Goal: Task Accomplishment & Management: Use online tool/utility

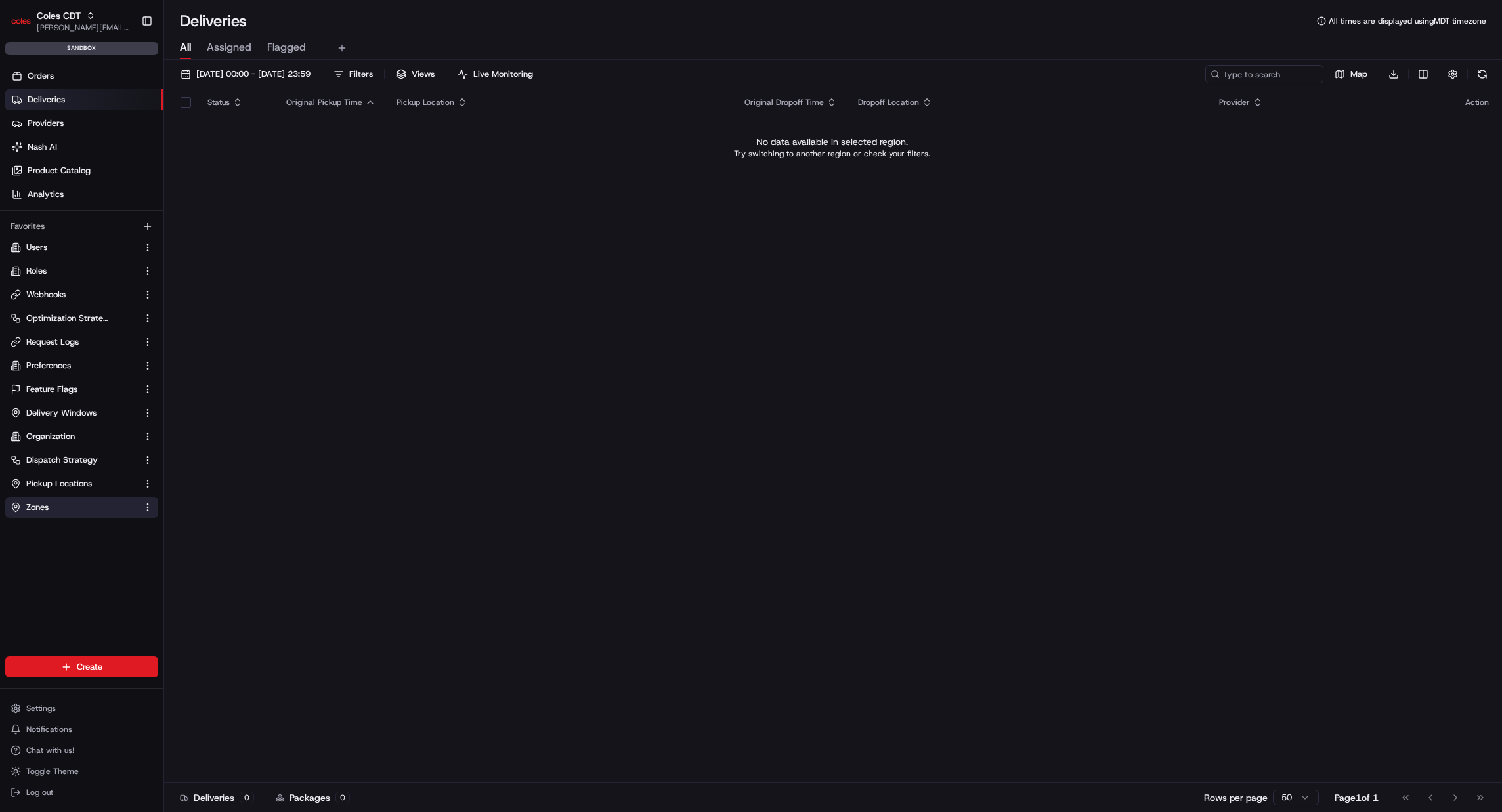
click at [70, 503] on link "Zones" at bounding box center [73, 507] width 127 height 12
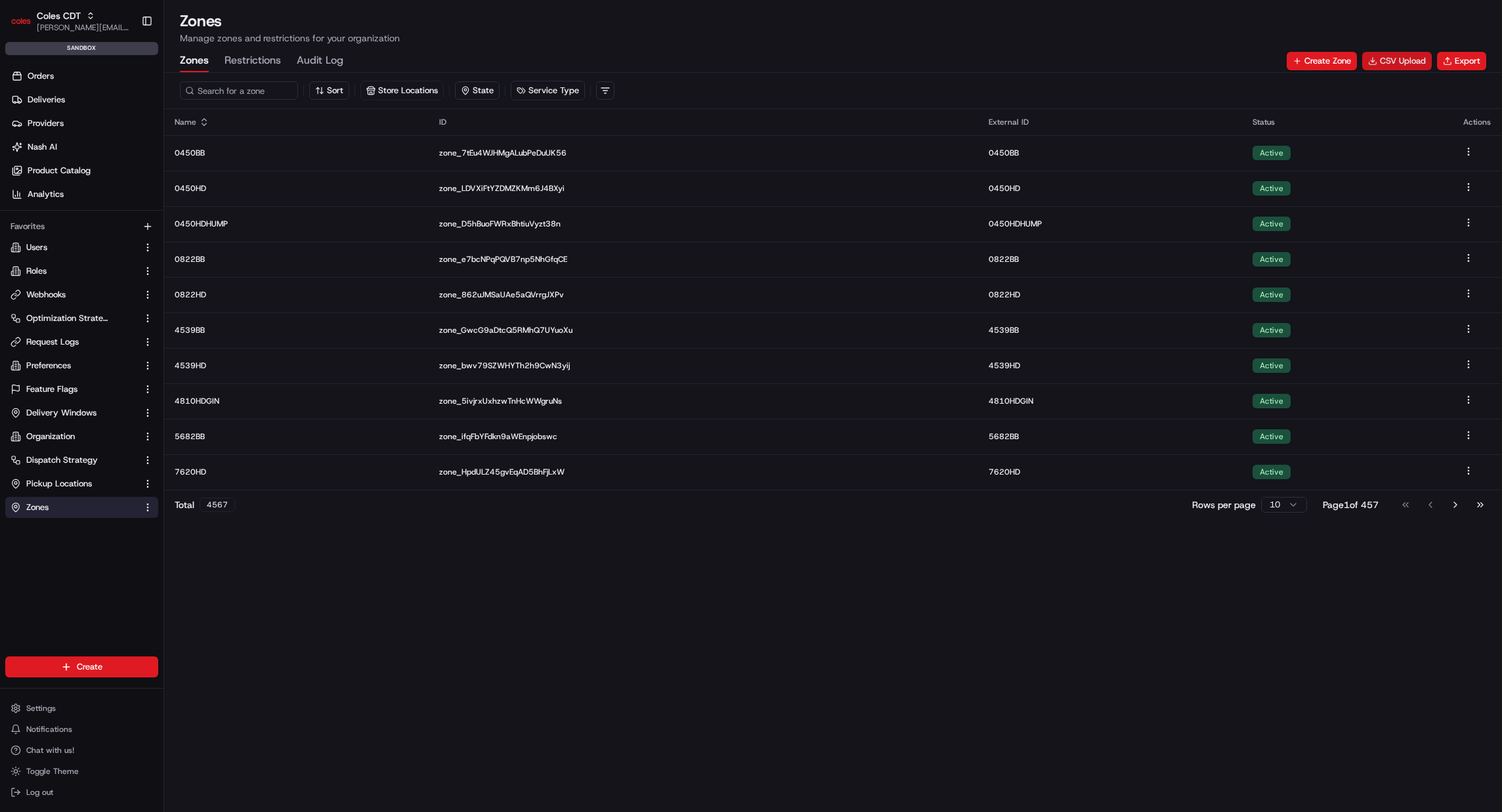
click at [1407, 62] on button "CSV Upload" at bounding box center [1397, 61] width 70 height 18
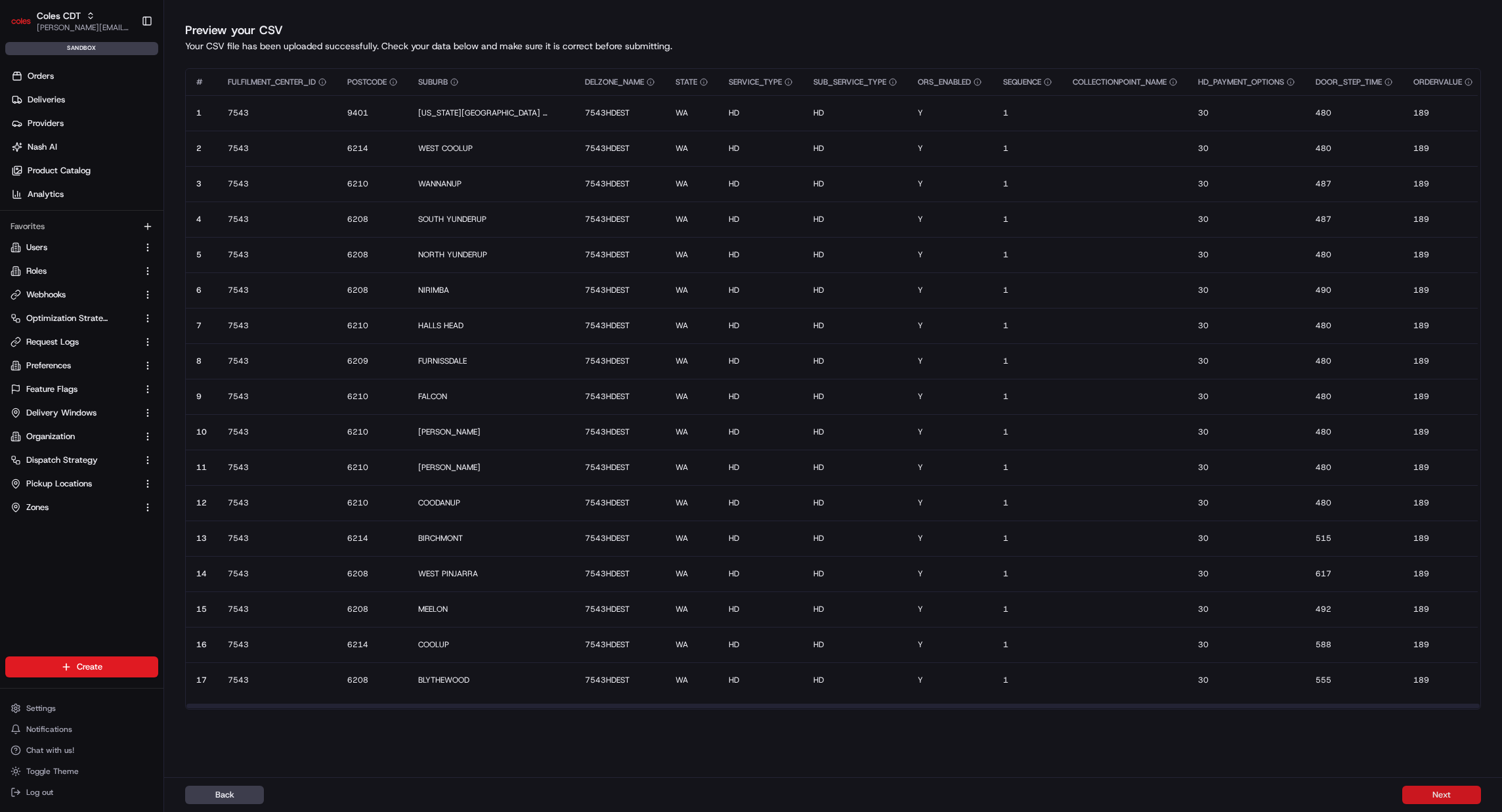
click at [1460, 800] on button "Next" at bounding box center [1441, 794] width 78 height 18
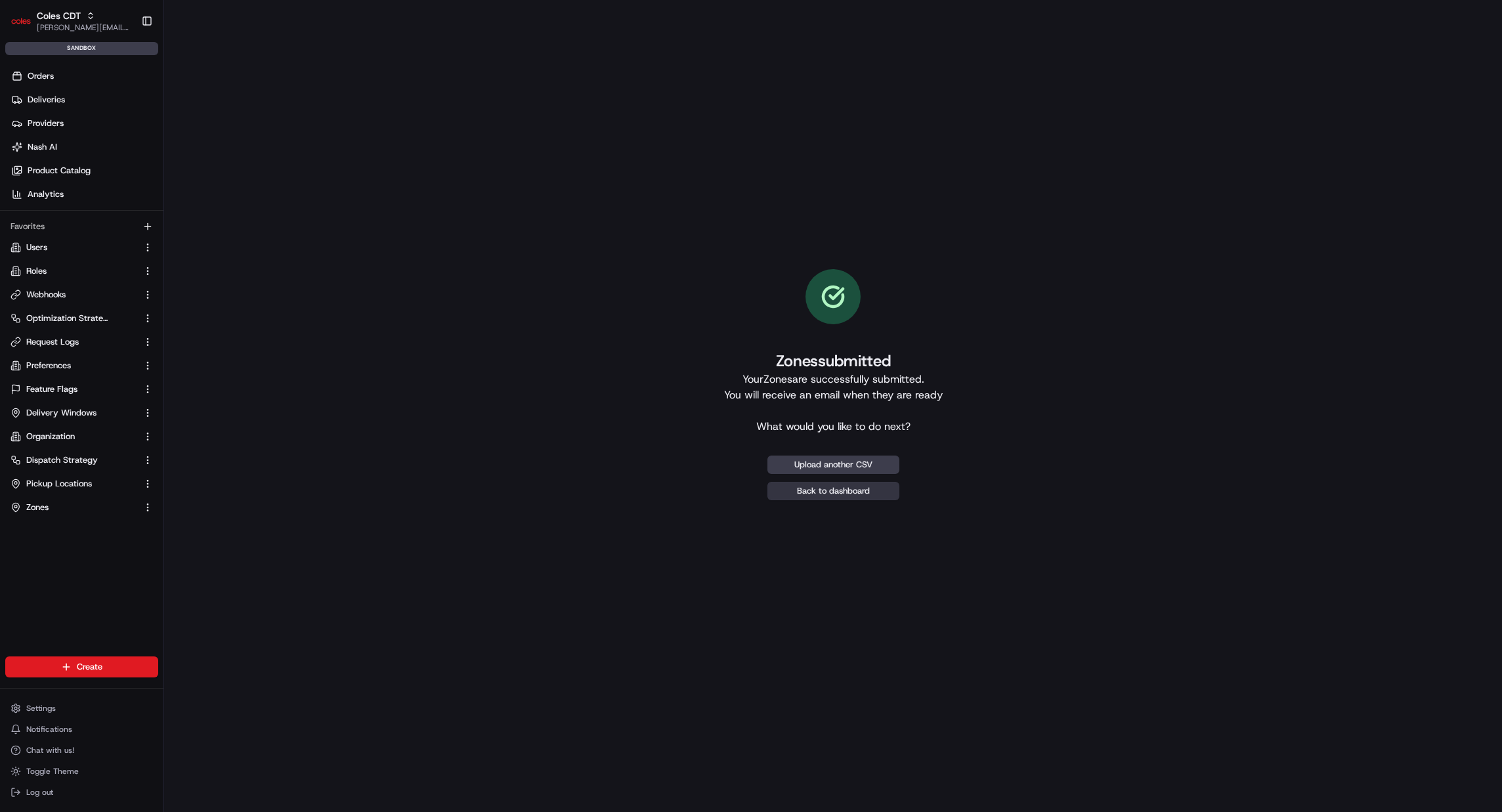
click at [861, 490] on link "Back to dashboard" at bounding box center [833, 490] width 132 height 18
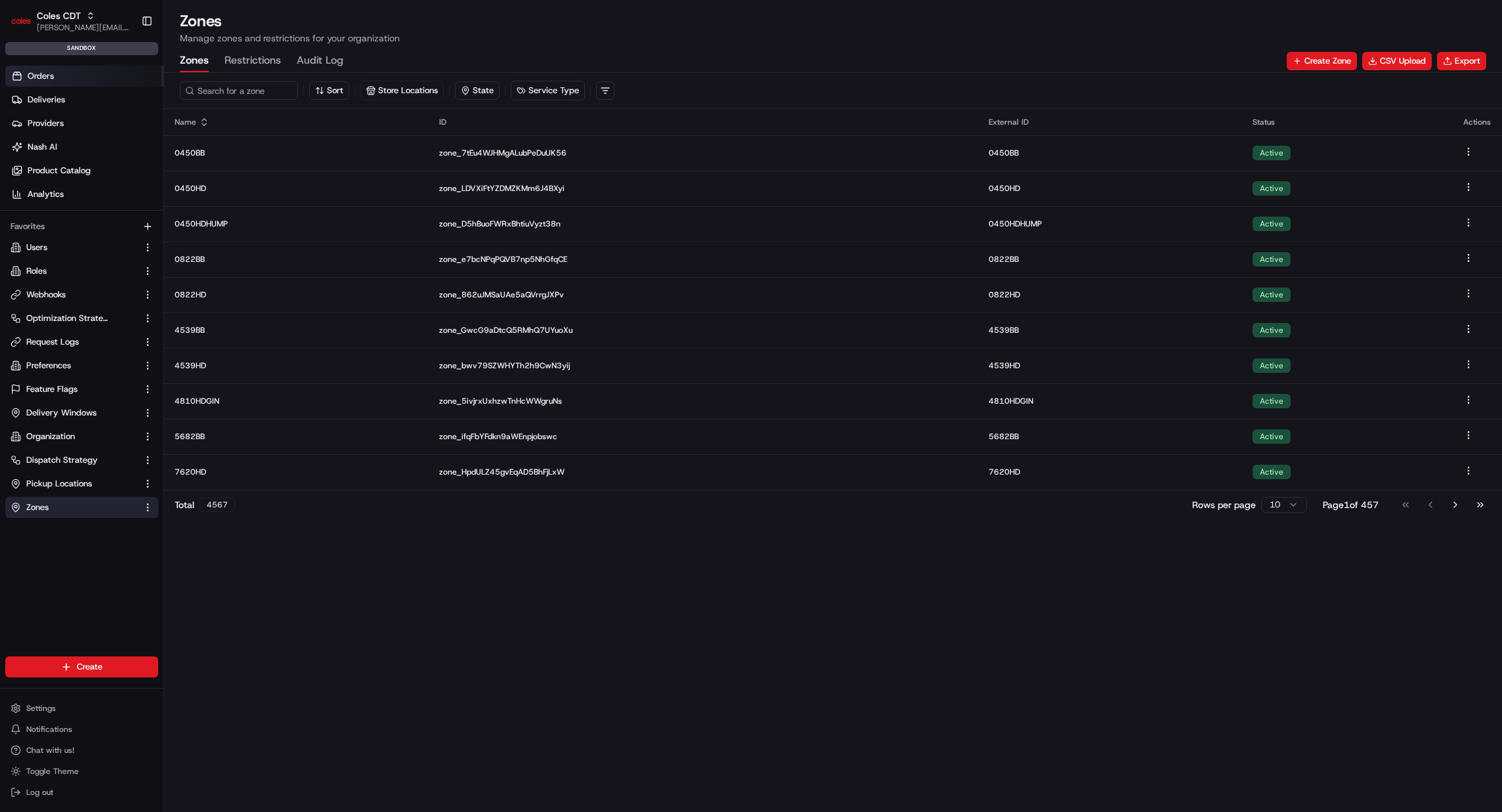
drag, startPoint x: 66, startPoint y: 75, endPoint x: 85, endPoint y: 85, distance: 21.5
click at [67, 75] on link "Orders" at bounding box center [84, 76] width 158 height 21
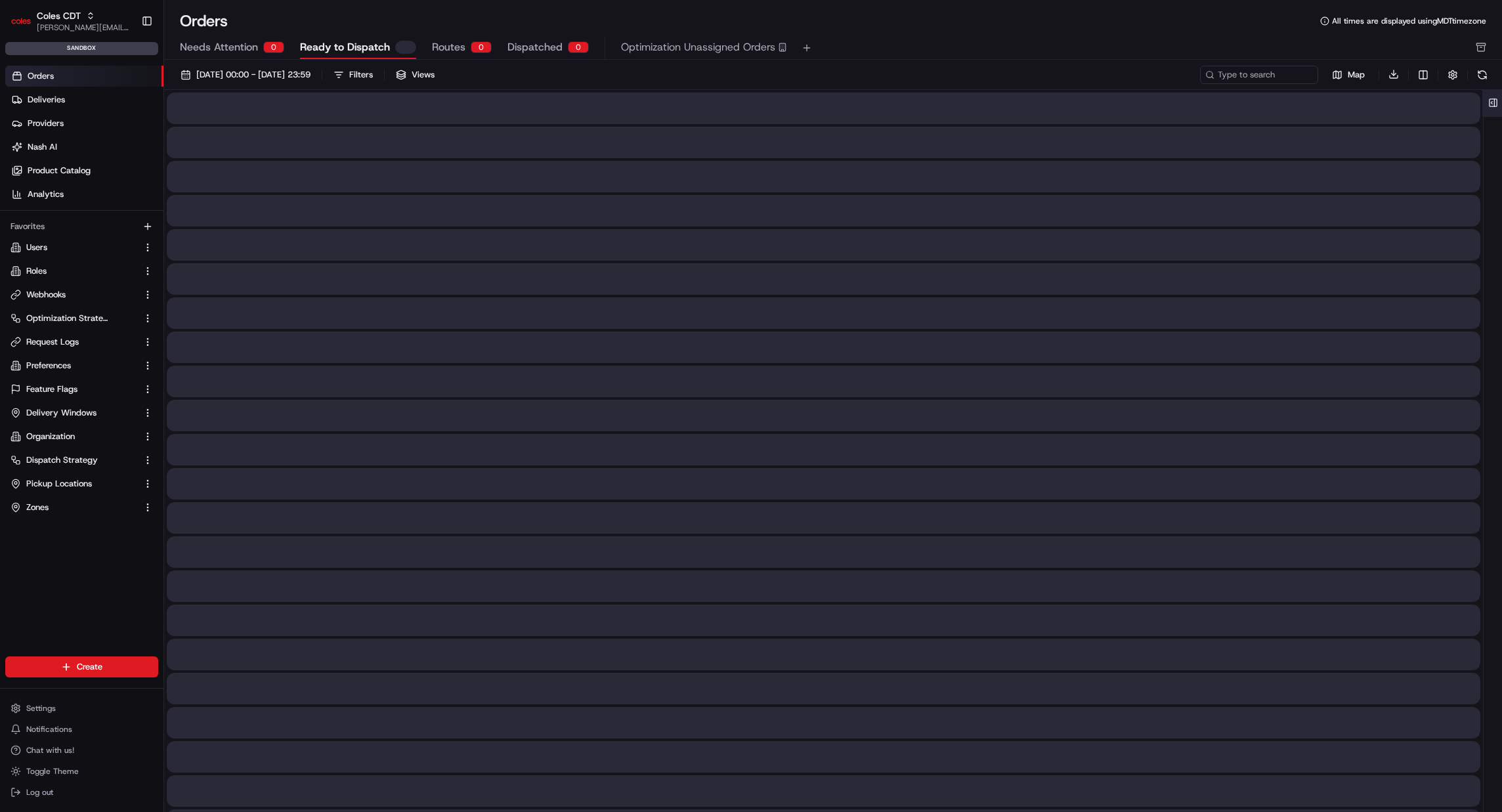
click at [1491, 100] on button at bounding box center [1493, 103] width 22 height 26
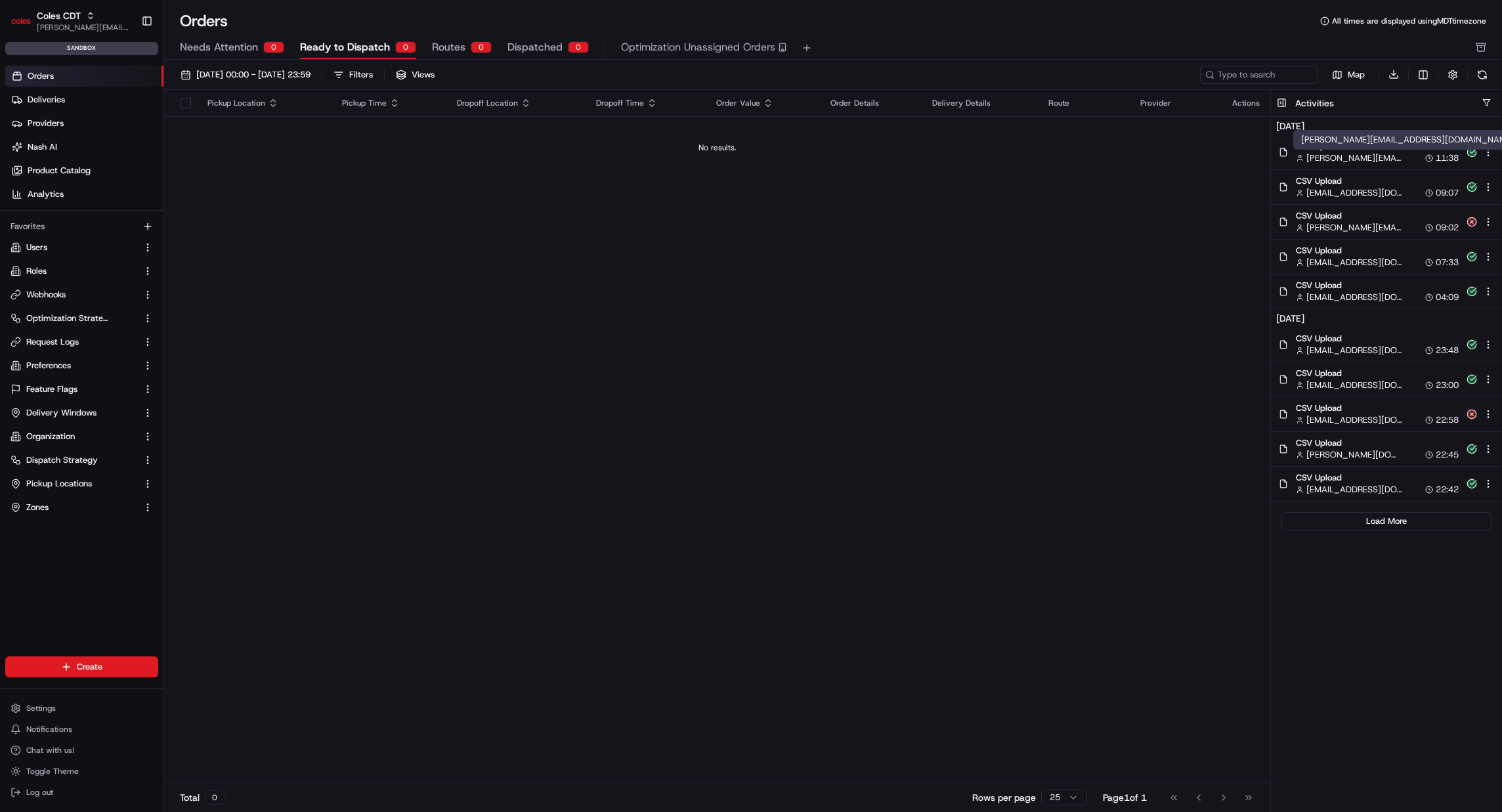
click at [1363, 157] on span "[PERSON_NAME][EMAIL_ADDRESS][DOMAIN_NAME]" at bounding box center [1354, 158] width 96 height 12
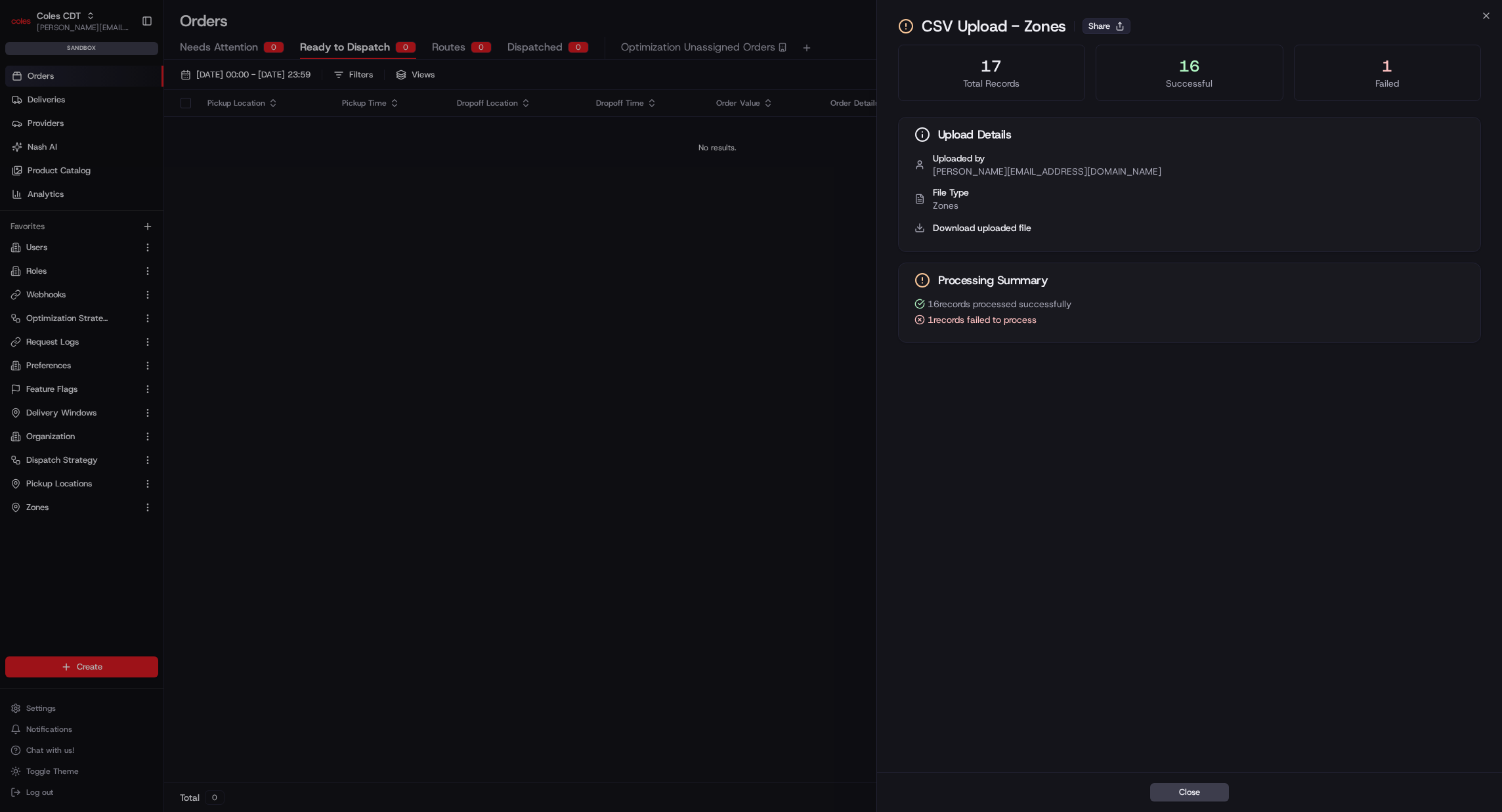
click at [1111, 29] on button "Share" at bounding box center [1106, 26] width 48 height 15
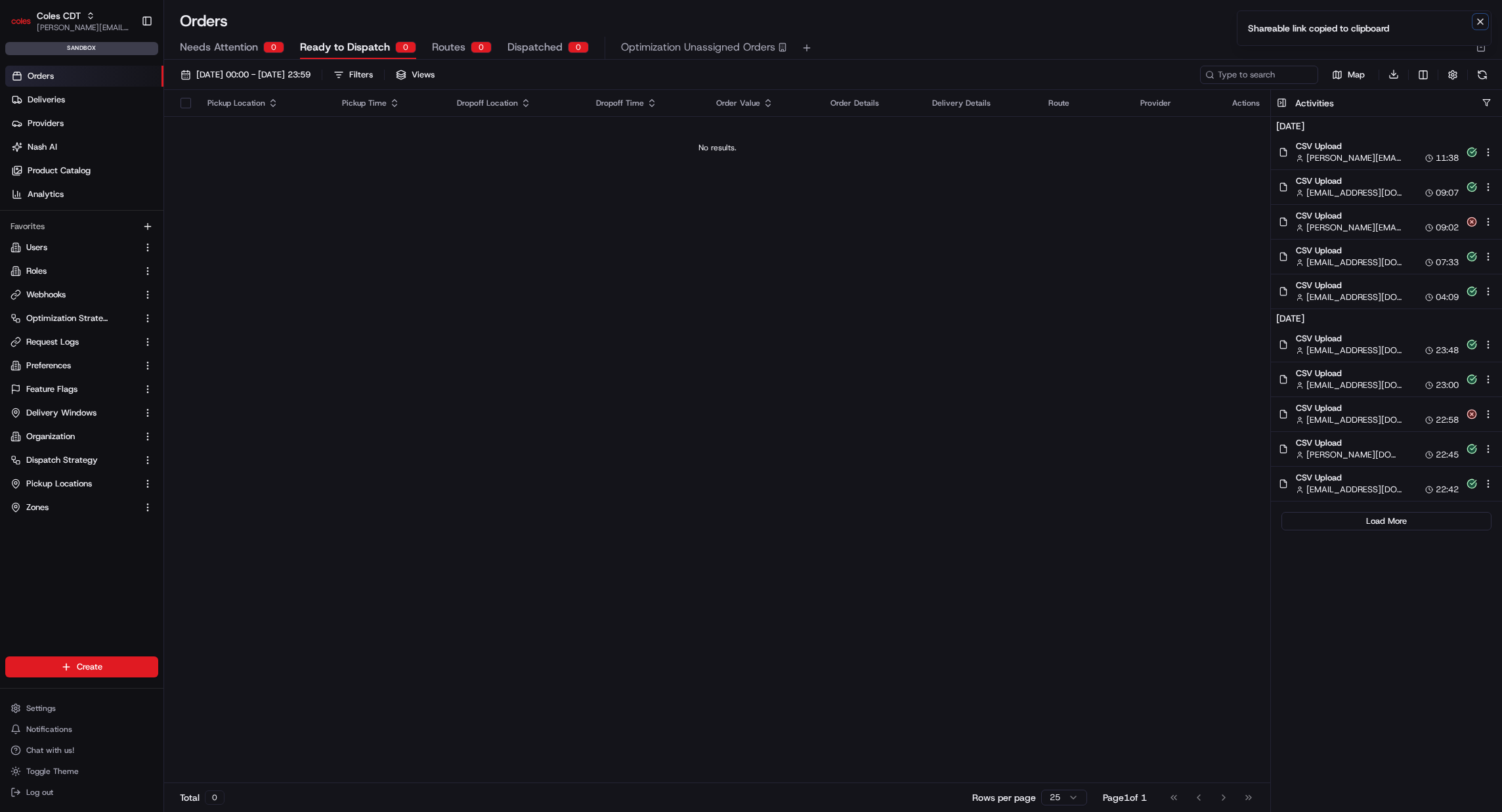
click at [1480, 23] on icon "Notifications (F8)" at bounding box center [1481, 21] width 10 height 10
click at [1275, 47] on div "Needs Attention 0 Ready to Dispatch 0 Routes 0 Dispatched 0 Optimization Unassi…" at bounding box center [823, 48] width 1288 height 22
